Goal: Task Accomplishment & Management: Manage account settings

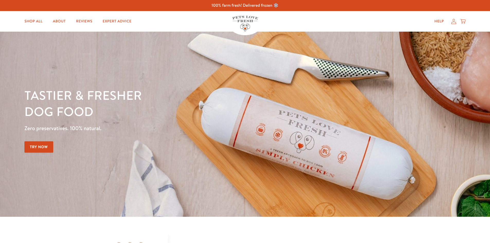
click at [453, 22] on icon at bounding box center [453, 21] width 5 height 5
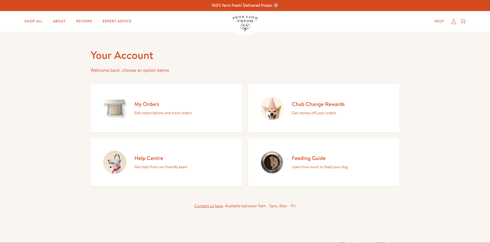
click at [170, 108] on div "My Orders Edit subscriptions and track orders" at bounding box center [162, 109] width 57 height 16
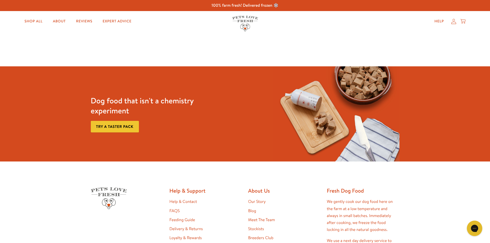
click at [454, 23] on icon at bounding box center [453, 21] width 5 height 5
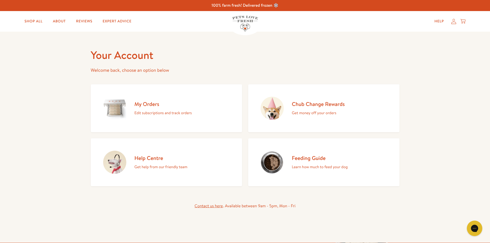
click at [160, 111] on p "Edit subscriptions and track orders" at bounding box center [162, 113] width 57 height 7
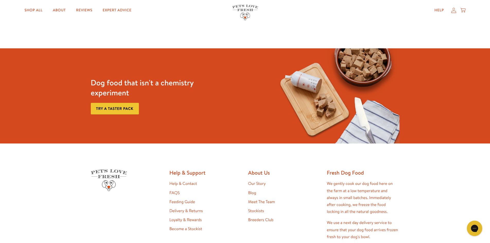
scroll to position [26, 0]
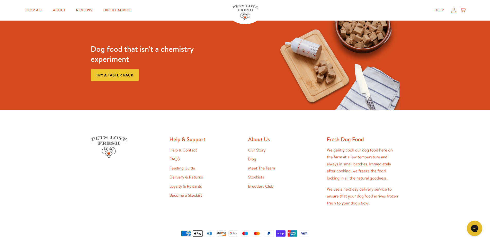
scroll to position [320, 0]
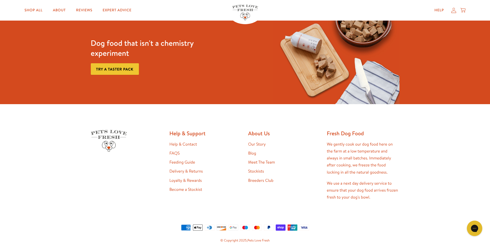
click at [452, 12] on icon at bounding box center [453, 9] width 5 height 5
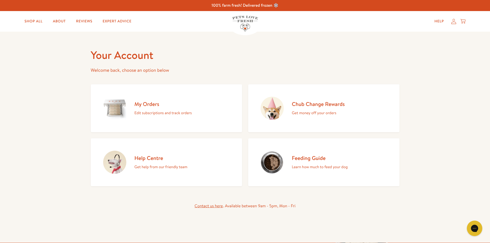
click at [454, 20] on icon at bounding box center [453, 21] width 5 height 5
click at [453, 23] on icon at bounding box center [453, 21] width 5 height 5
click at [158, 111] on p "Edit subscriptions and track orders" at bounding box center [162, 113] width 57 height 7
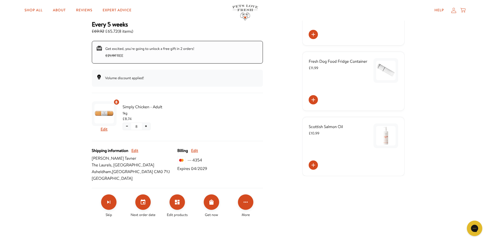
scroll to position [90, 0]
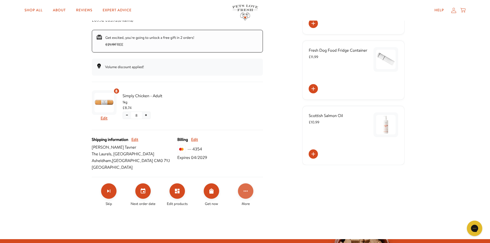
click at [247, 192] on icon "Click for more options" at bounding box center [245, 191] width 6 height 6
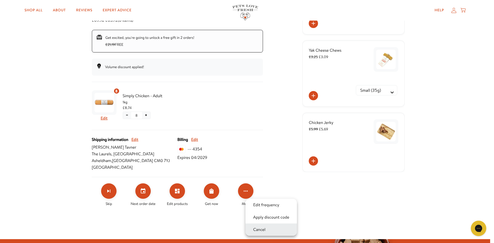
click at [262, 230] on button "Cancel" at bounding box center [258, 229] width 15 height 6
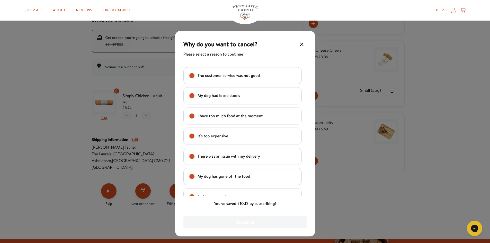
click at [212, 175] on text "My dog has gone off the food" at bounding box center [223, 176] width 53 height 7
checkbox input "true"
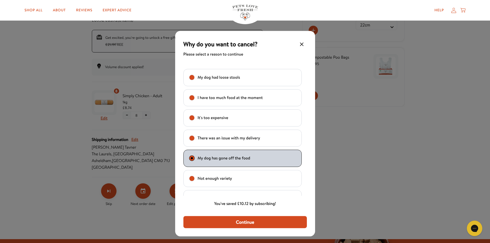
scroll to position [16, 0]
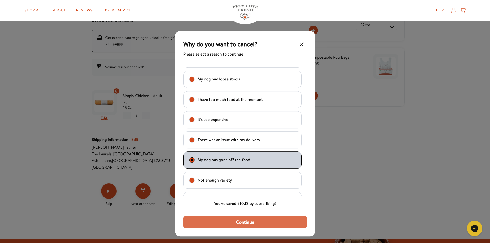
click at [233, 220] on button "Continue" at bounding box center [244, 222] width 123 height 12
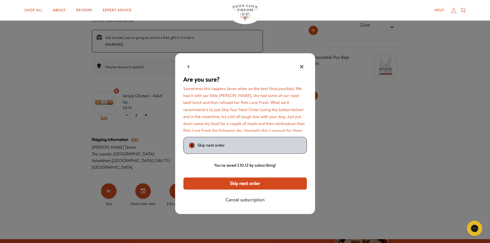
click at [233, 201] on span "Cancel subscription" at bounding box center [244, 200] width 39 height 6
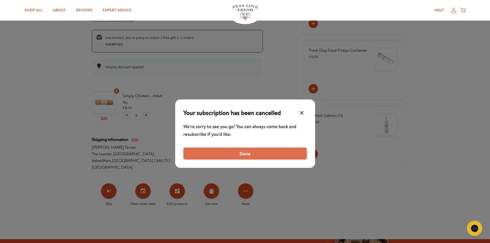
click at [221, 152] on button "Done" at bounding box center [244, 154] width 123 height 12
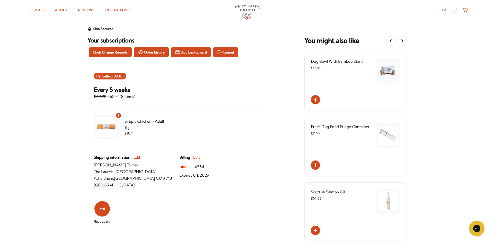
scroll to position [24, 0]
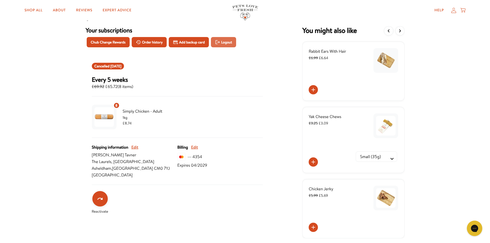
click at [223, 41] on span "Logout" at bounding box center [226, 42] width 11 height 6
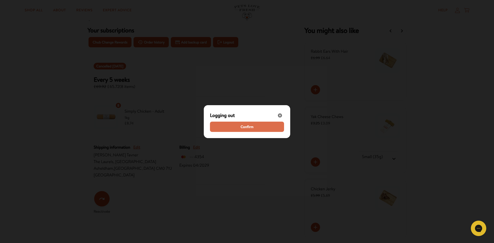
click at [239, 126] on button "Confirm" at bounding box center [247, 127] width 74 height 10
